Goal: Task Accomplishment & Management: Use online tool/utility

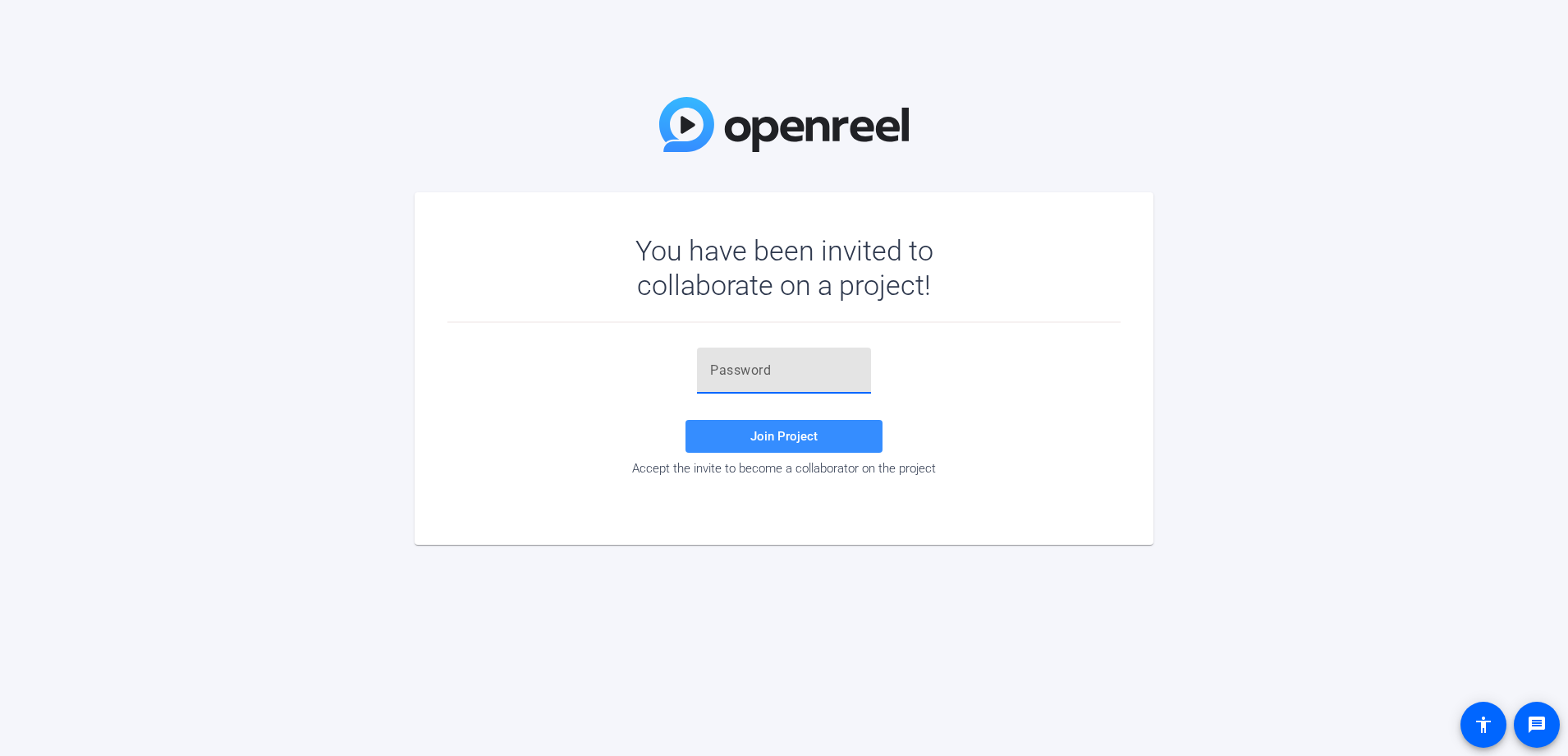
click at [799, 371] on input "text" at bounding box center [784, 371] width 148 height 20
paste input "3~b&1="
type input "3~b&1="
click at [812, 422] on span at bounding box center [784, 435] width 197 height 39
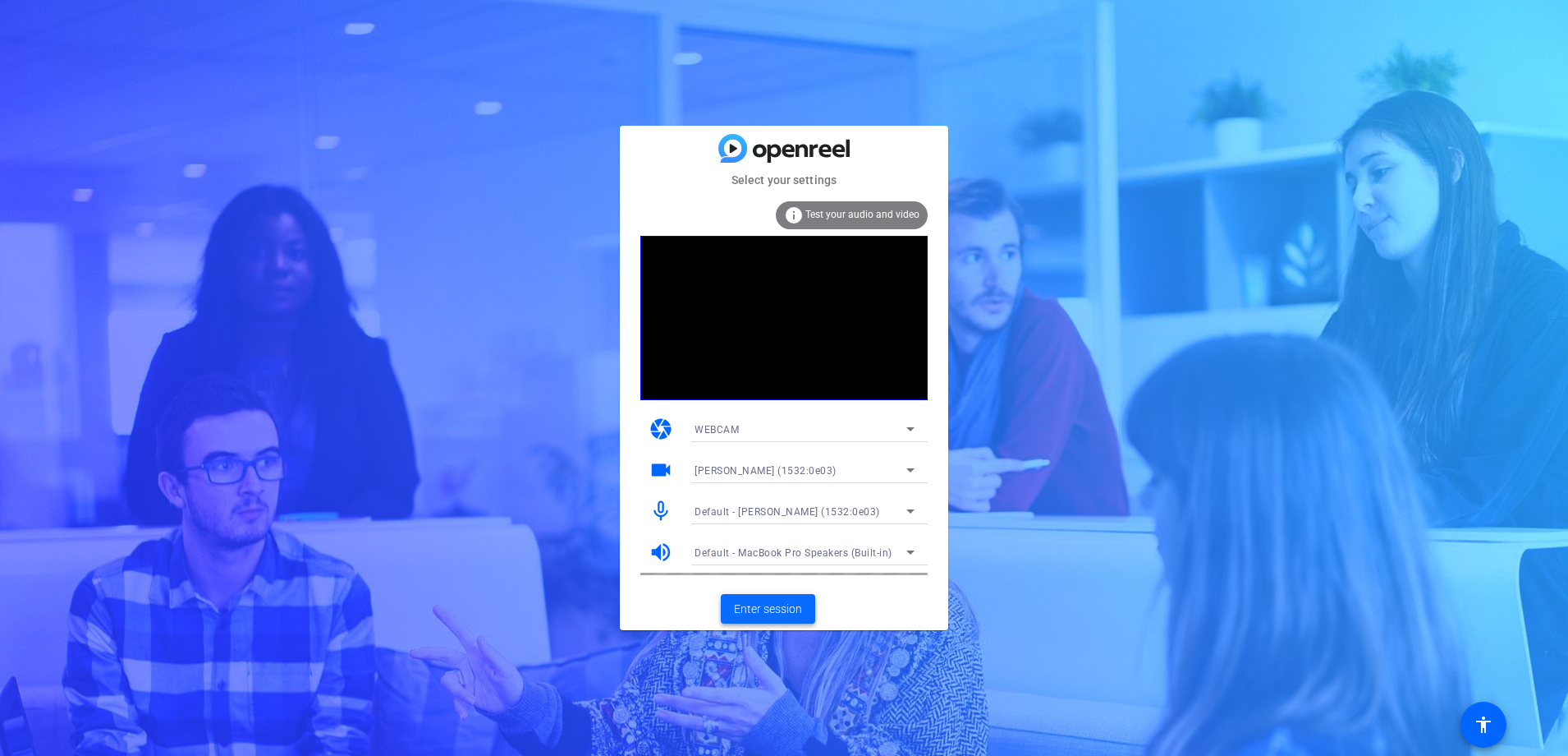
click at [759, 612] on span "Enter session" at bounding box center [768, 609] width 68 height 17
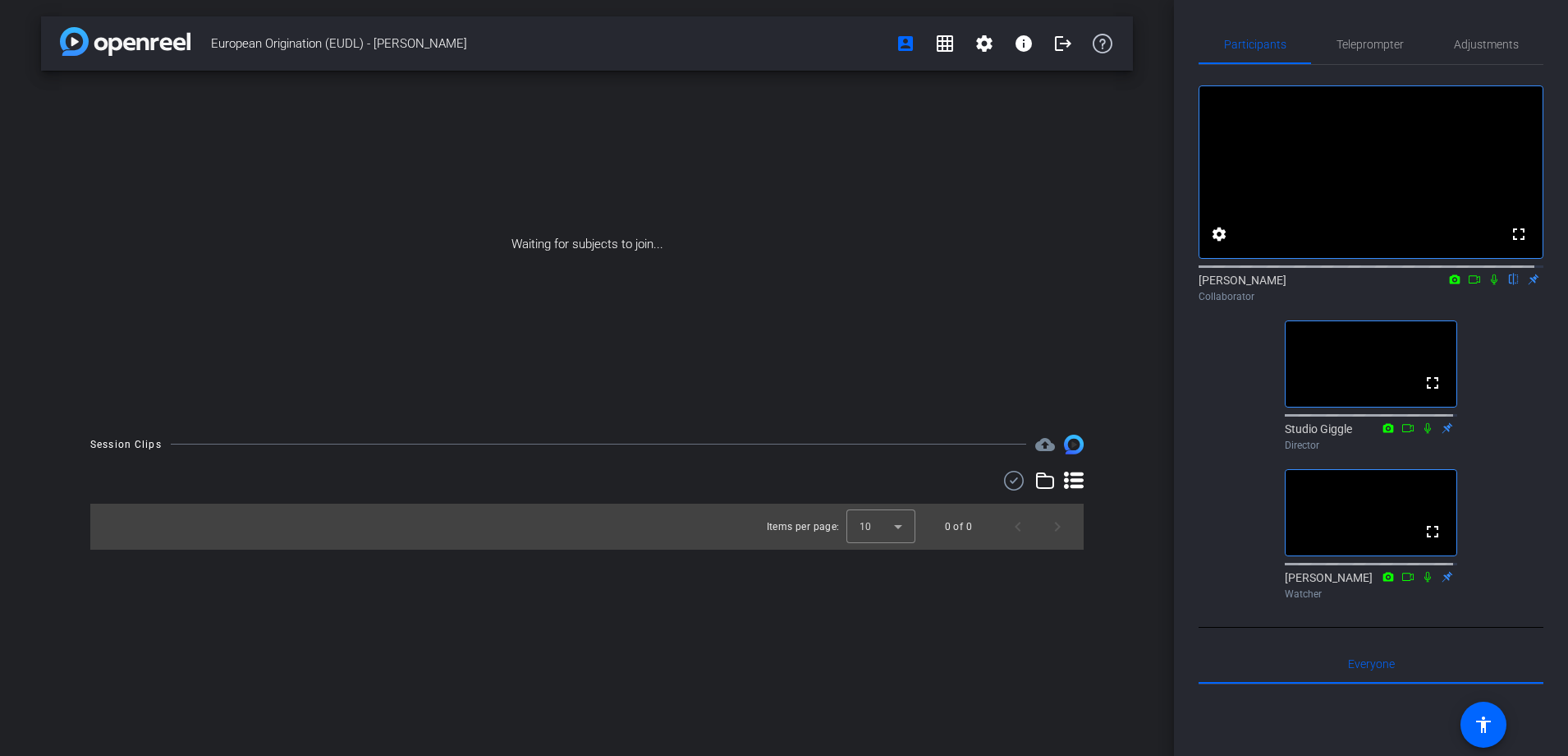
click at [1488, 285] on icon at bounding box center [1495, 279] width 13 height 12
click at [1490, 285] on icon at bounding box center [1495, 279] width 13 height 12
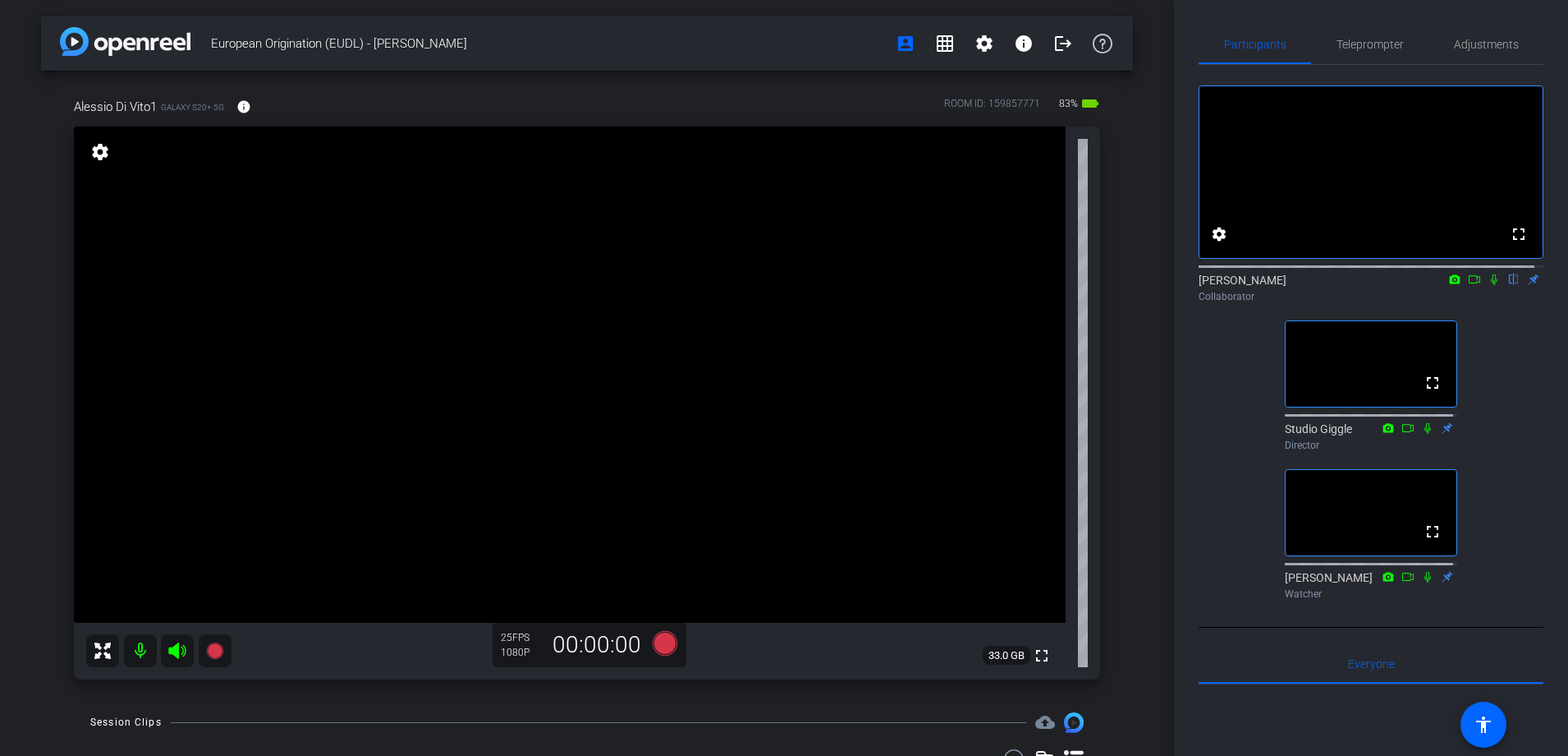
click at [1492, 285] on icon at bounding box center [1495, 279] width 7 height 11
click at [1491, 285] on icon at bounding box center [1495, 279] width 9 height 11
click at [1492, 285] on icon at bounding box center [1495, 279] width 7 height 11
click at [1491, 285] on icon at bounding box center [1495, 279] width 9 height 11
click at [1492, 285] on icon at bounding box center [1495, 279] width 7 height 11
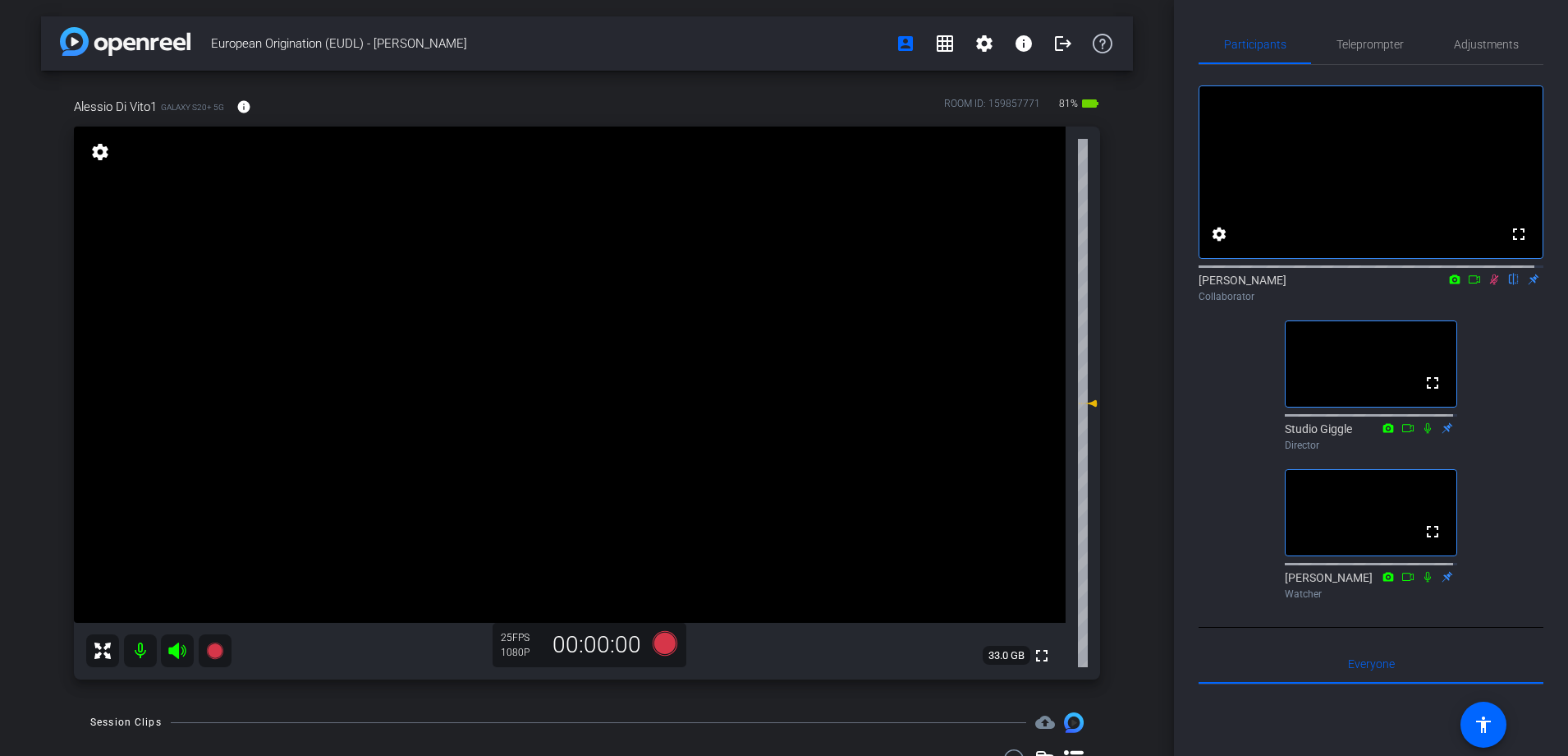
type input "[PERSON_NAME]"
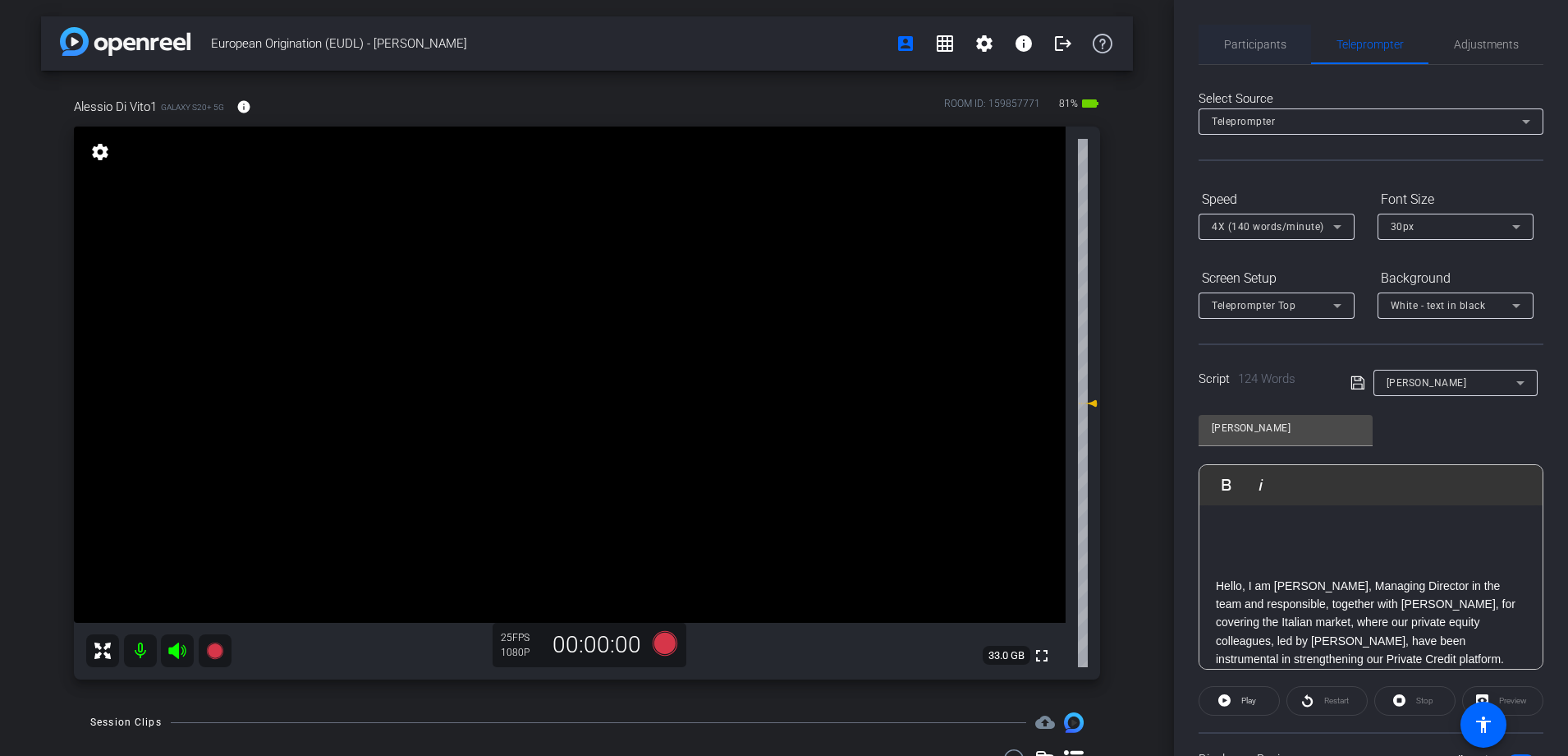
click at [1257, 47] on span "Participants" at bounding box center [1255, 44] width 62 height 12
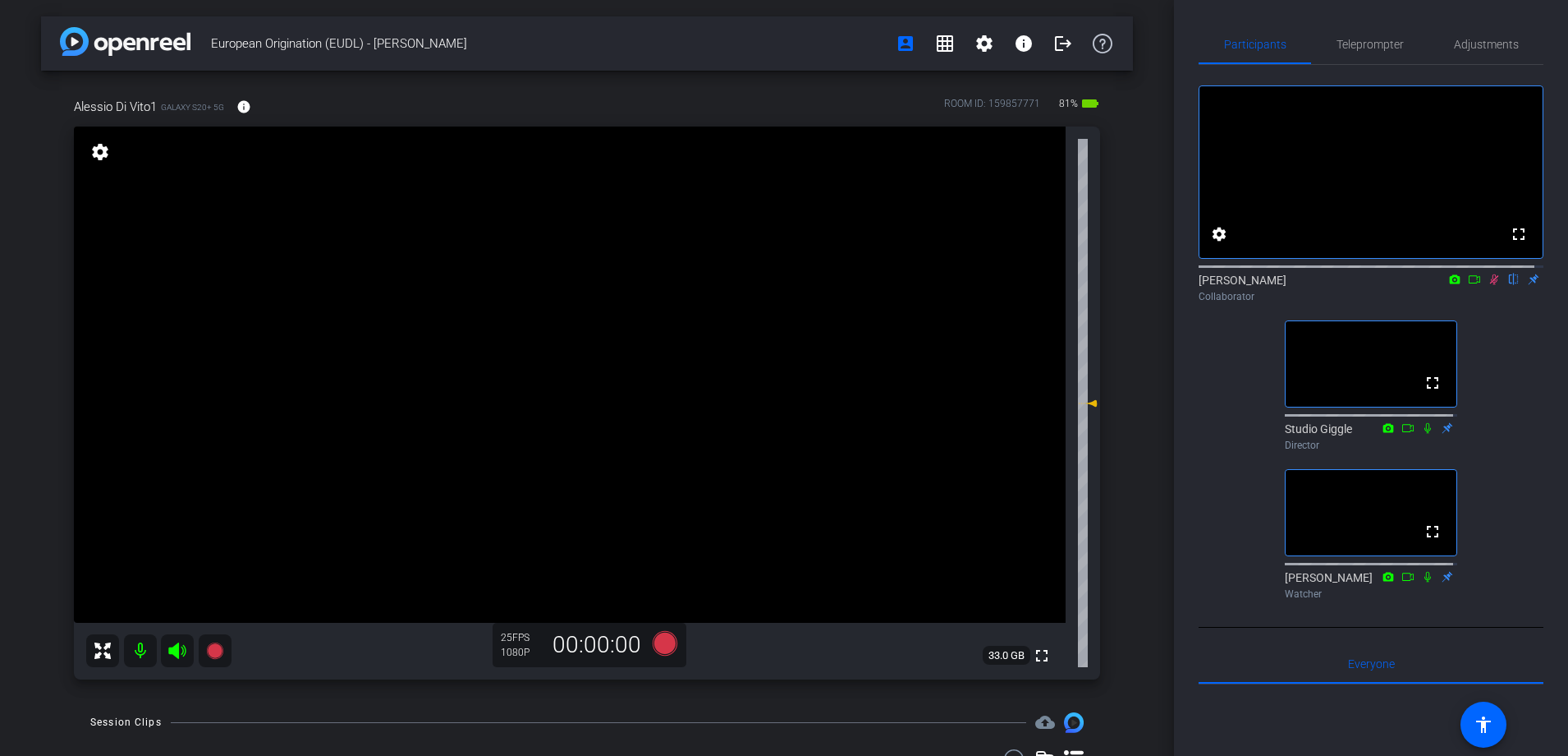
click at [1469, 283] on icon at bounding box center [1475, 279] width 12 height 8
click at [1507, 285] on icon at bounding box center [1514, 279] width 13 height 12
click at [1490, 285] on icon at bounding box center [1495, 279] width 13 height 12
click at [1492, 285] on icon at bounding box center [1495, 279] width 7 height 11
click at [1468, 285] on icon at bounding box center [1475, 279] width 13 height 12
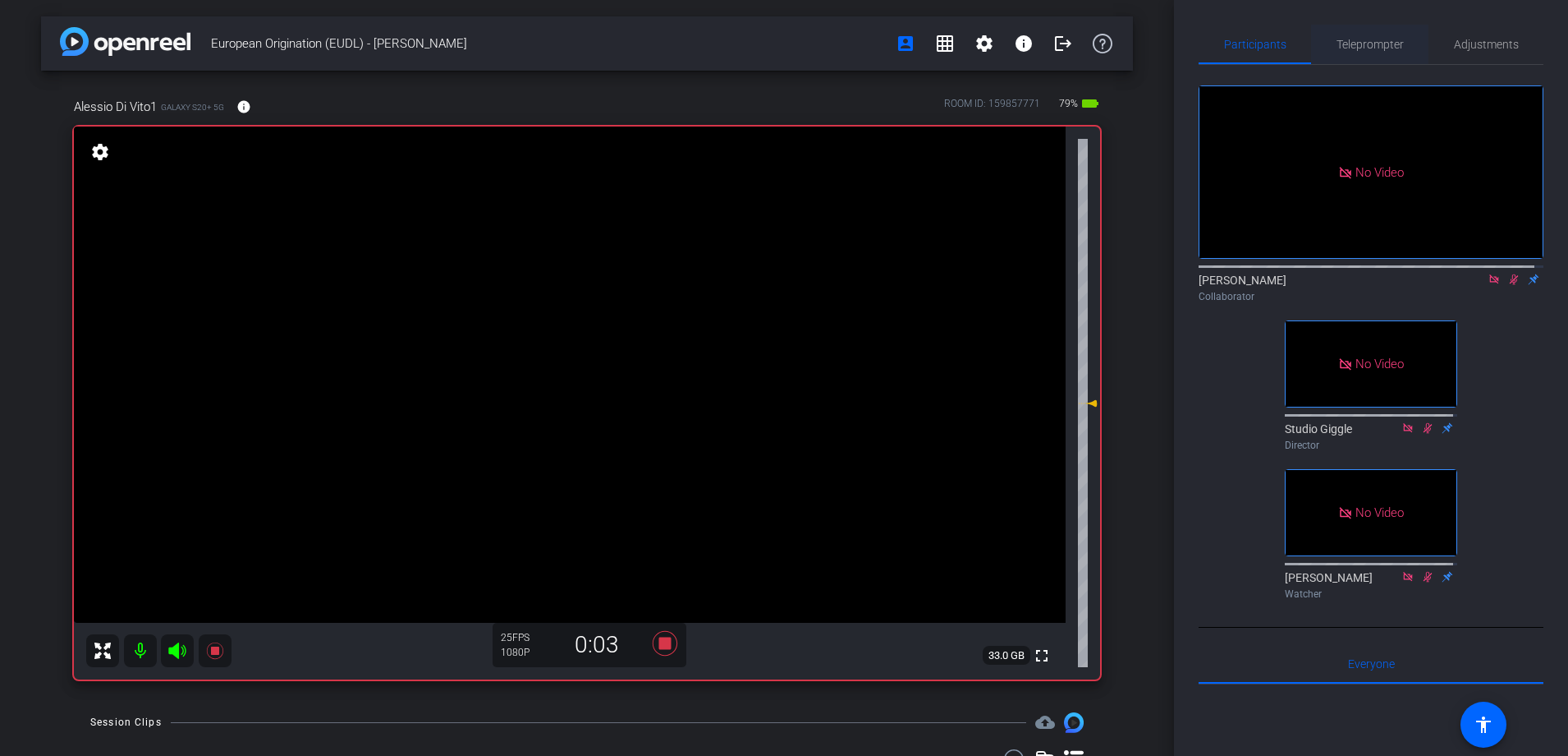
click at [1383, 37] on span "Teleprompter" at bounding box center [1370, 44] width 67 height 39
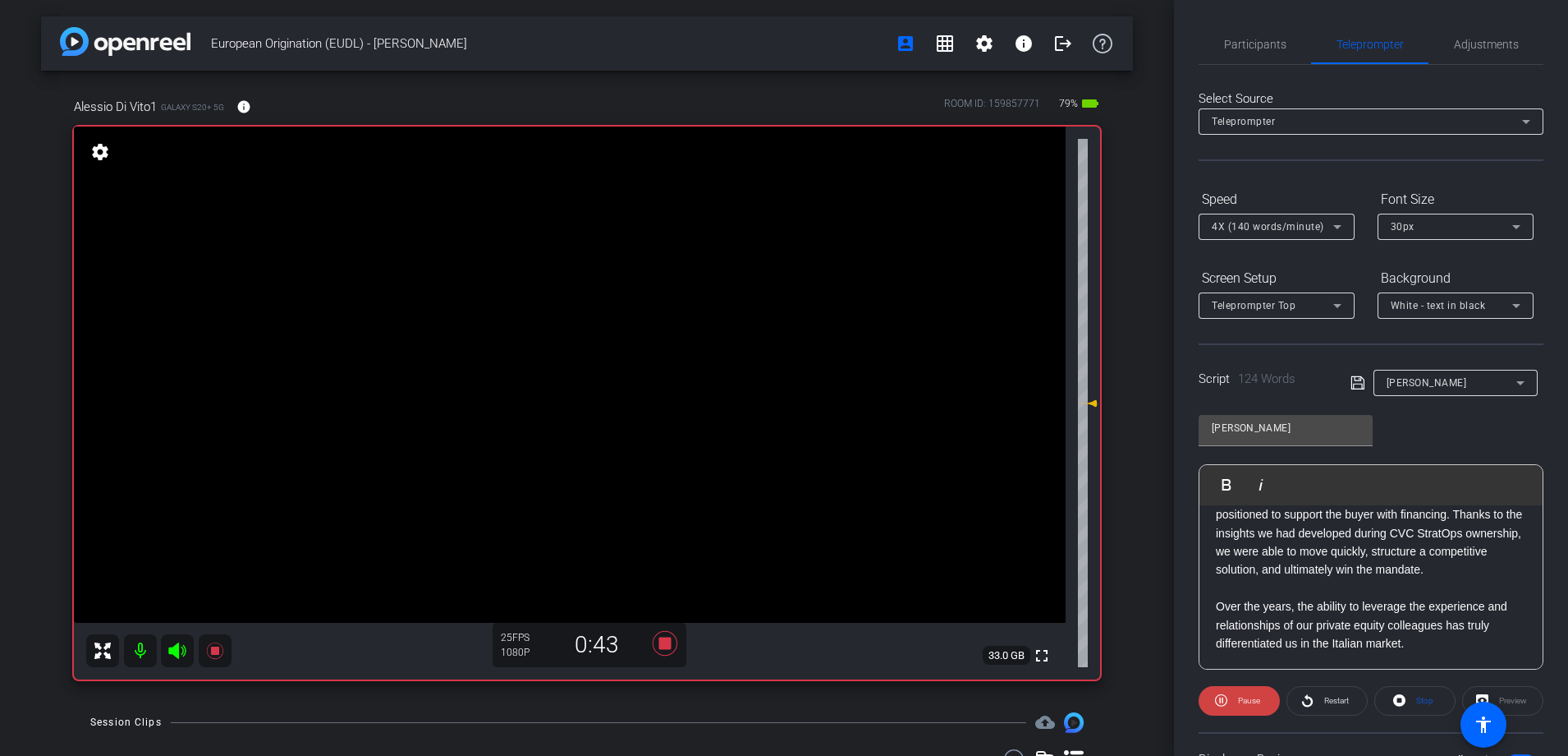
scroll to position [255, 0]
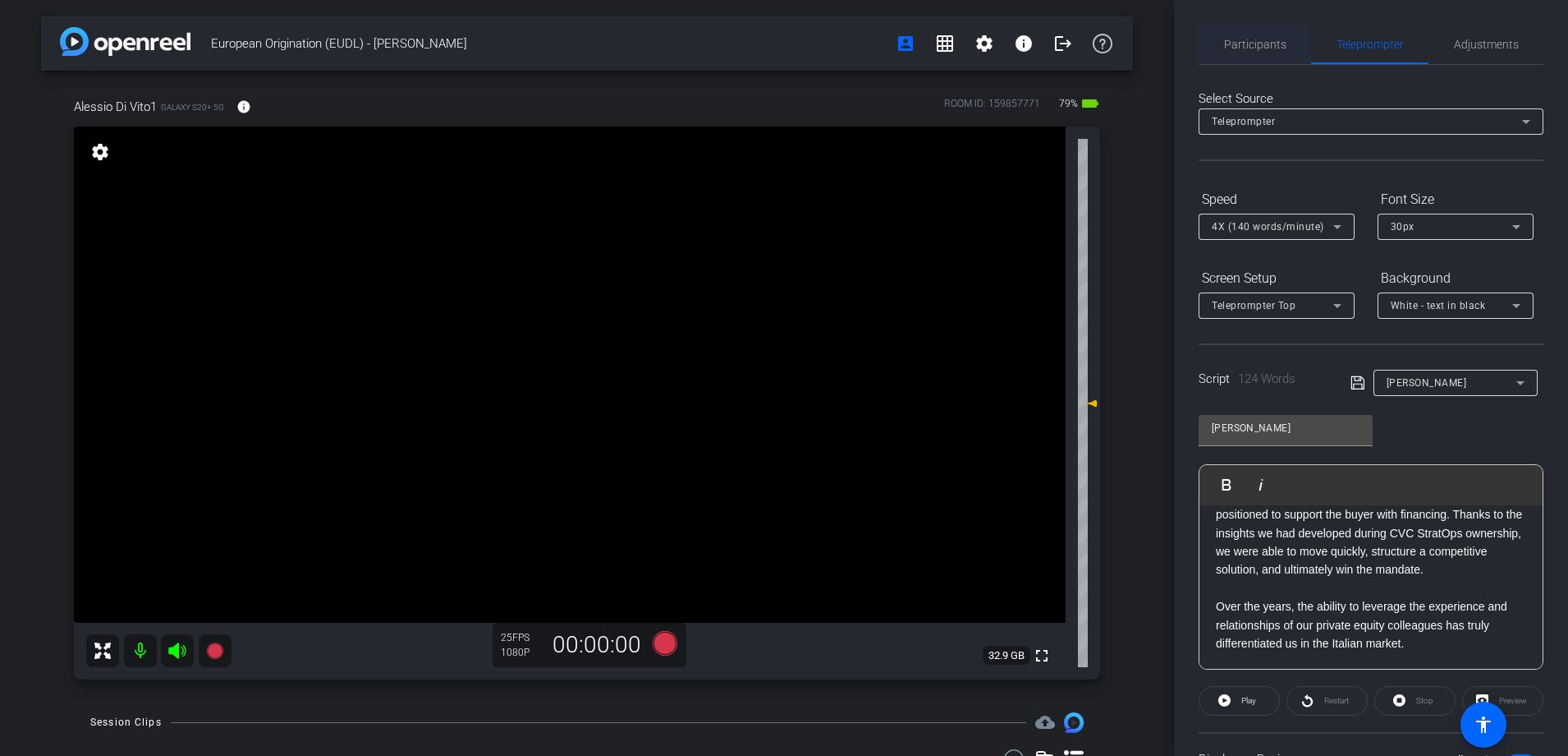
click at [1245, 44] on span "Participants" at bounding box center [1255, 44] width 62 height 12
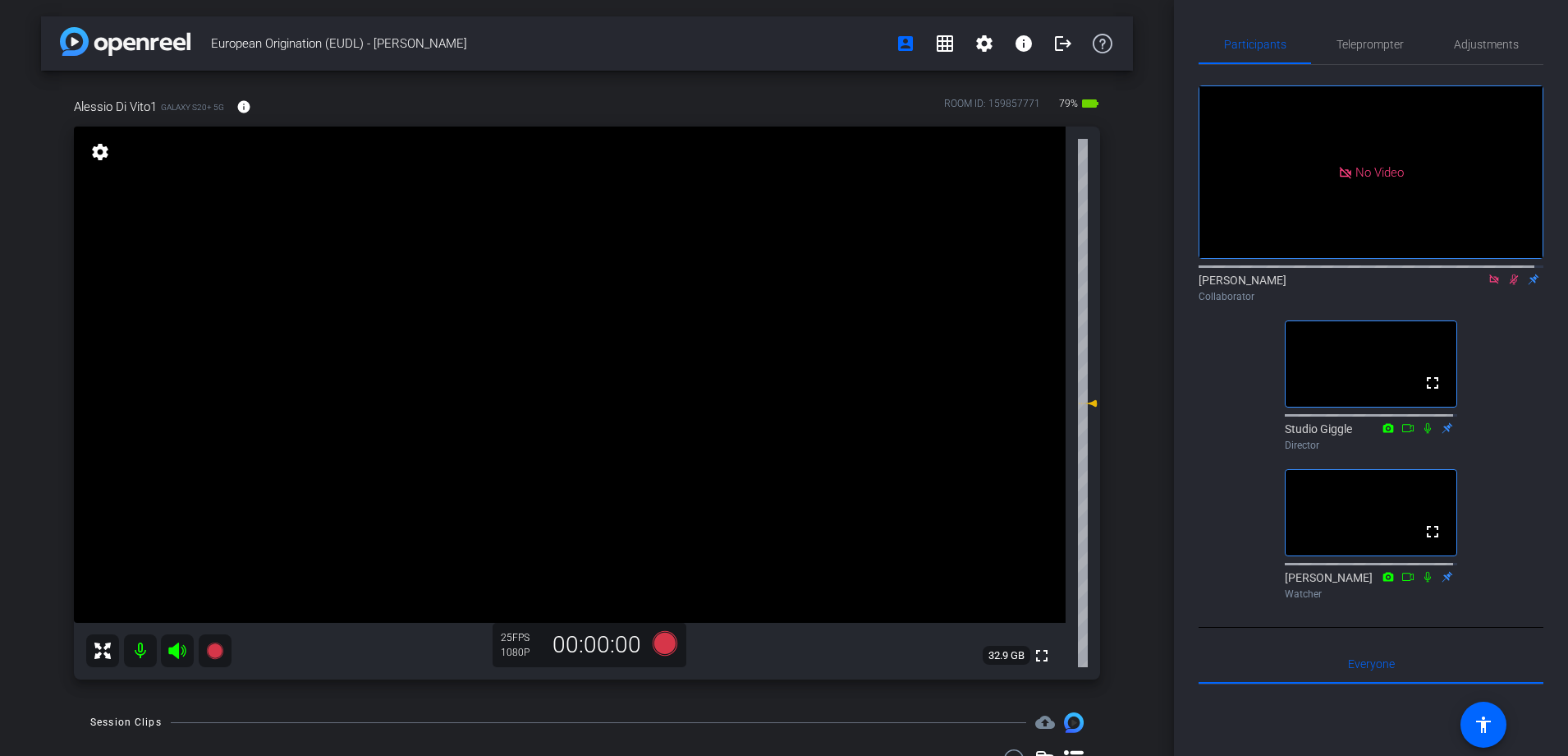
click at [1507, 273] on icon at bounding box center [1514, 279] width 13 height 12
click at [1488, 273] on icon at bounding box center [1495, 279] width 13 height 12
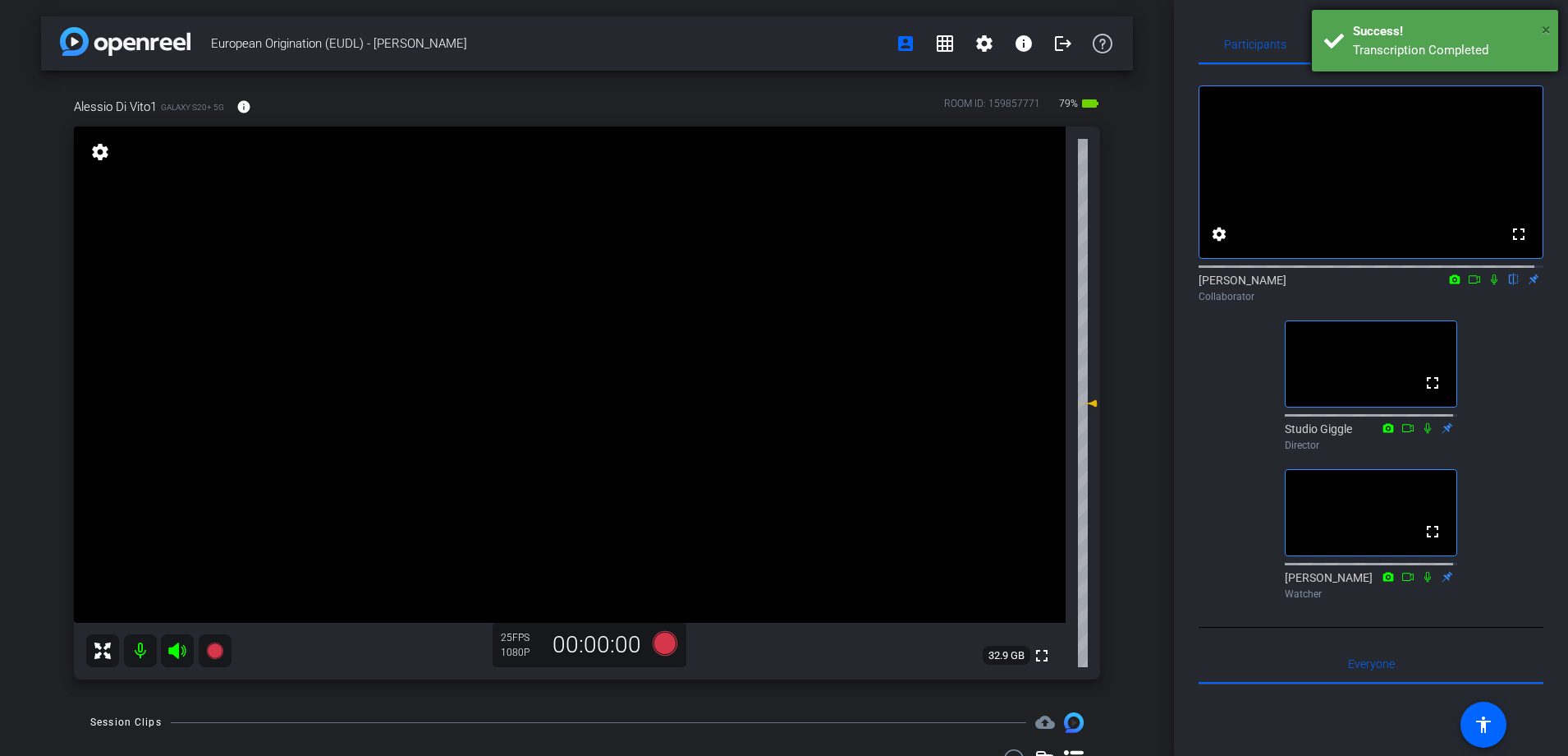
click at [1547, 28] on span "×" at bounding box center [1546, 30] width 9 height 20
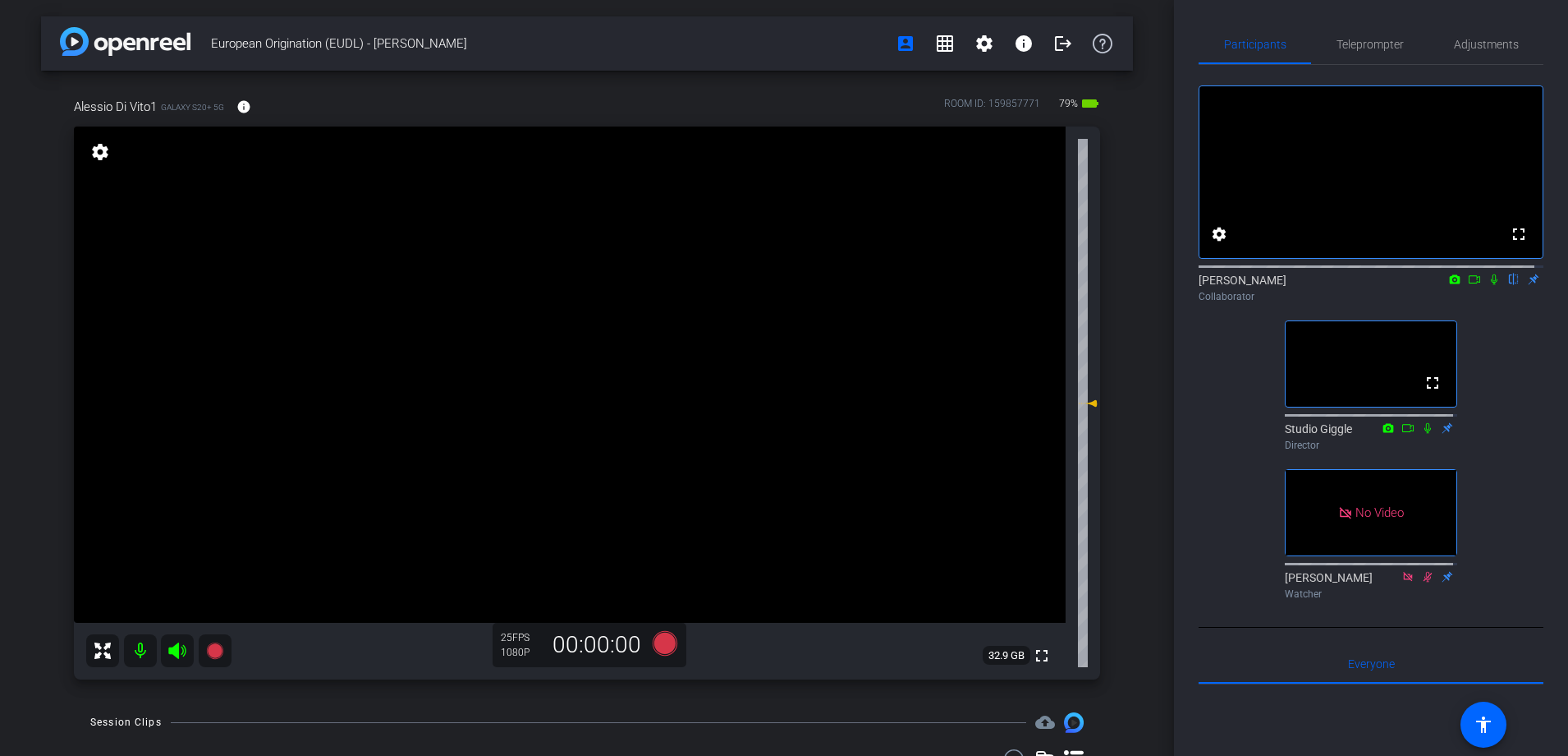
click at [1492, 287] on mat-icon at bounding box center [1495, 279] width 20 height 15
click at [1490, 285] on icon at bounding box center [1495, 279] width 13 height 12
click at [1489, 285] on icon at bounding box center [1495, 279] width 13 height 12
click at [1470, 285] on icon at bounding box center [1475, 279] width 13 height 12
click at [1507, 285] on icon at bounding box center [1514, 279] width 13 height 12
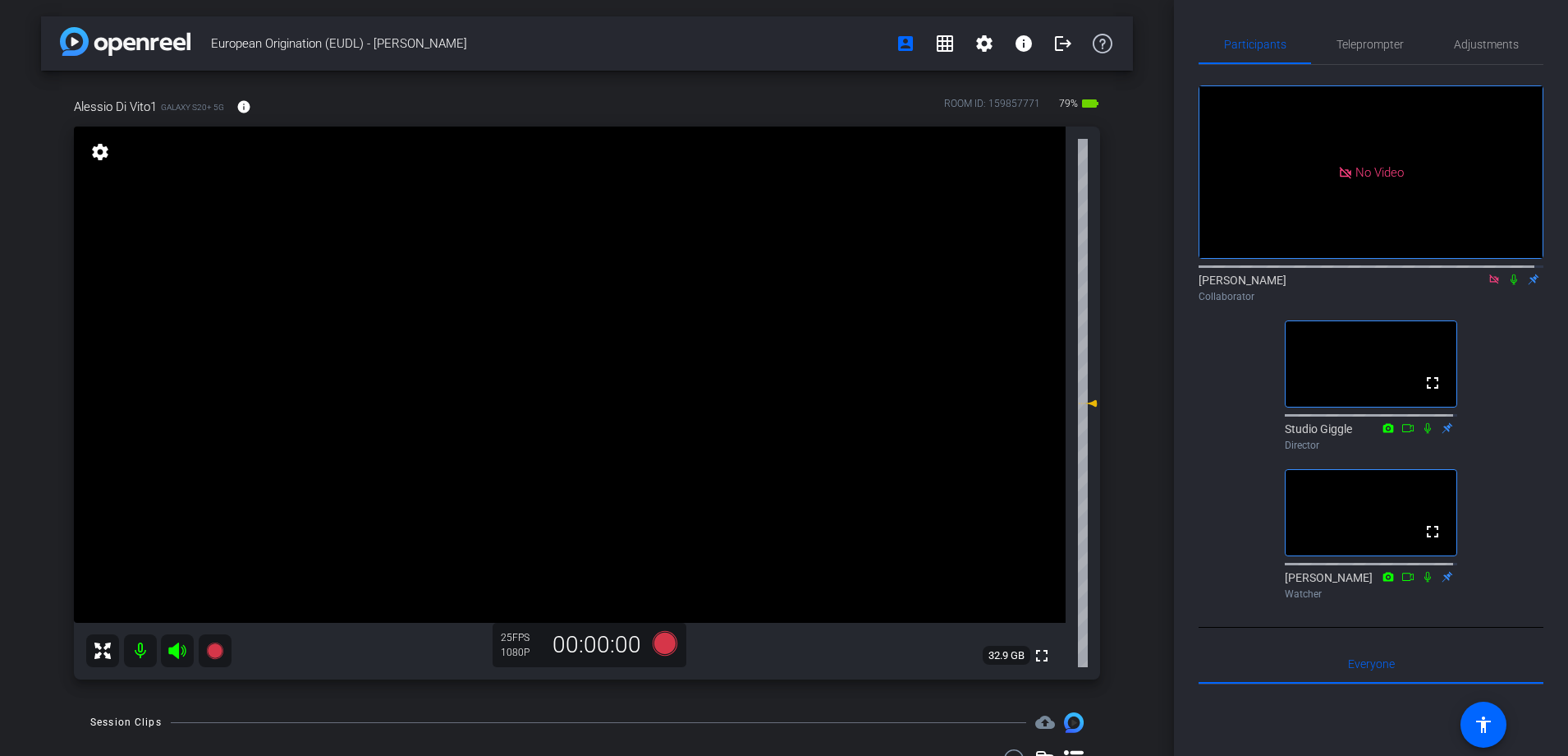
click at [1491, 285] on icon at bounding box center [1495, 279] width 13 height 12
